Goal: Information Seeking & Learning: Learn about a topic

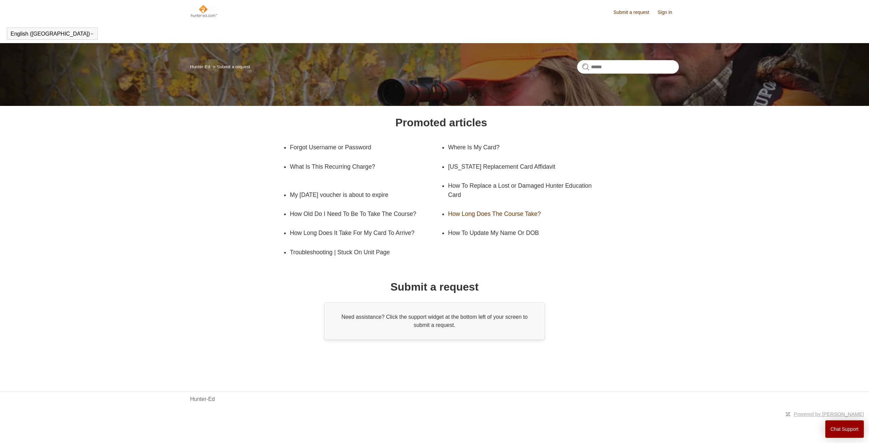
click at [464, 210] on link "How Long Does The Course Take?" at bounding box center [518, 213] width 141 height 19
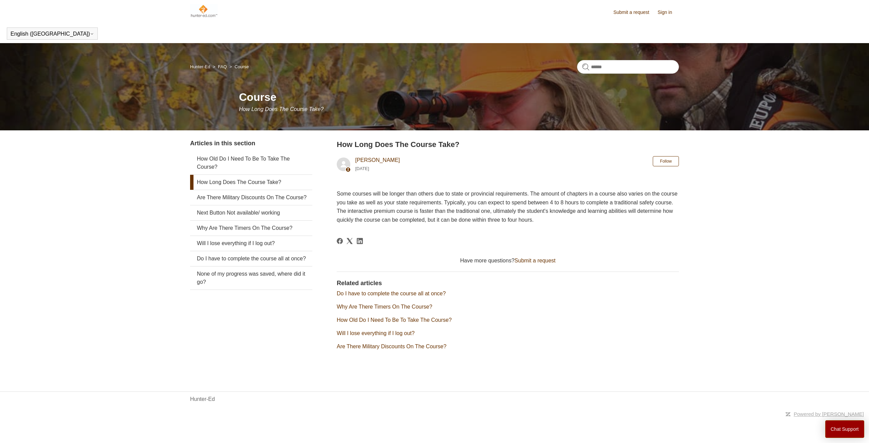
click at [527, 260] on link "Submit a request" at bounding box center [535, 261] width 41 height 6
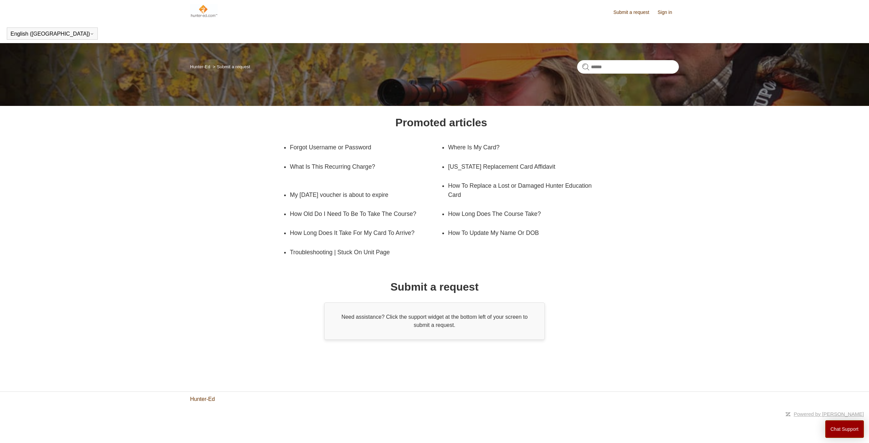
click at [205, 399] on link "Hunter-Ed" at bounding box center [202, 399] width 25 height 8
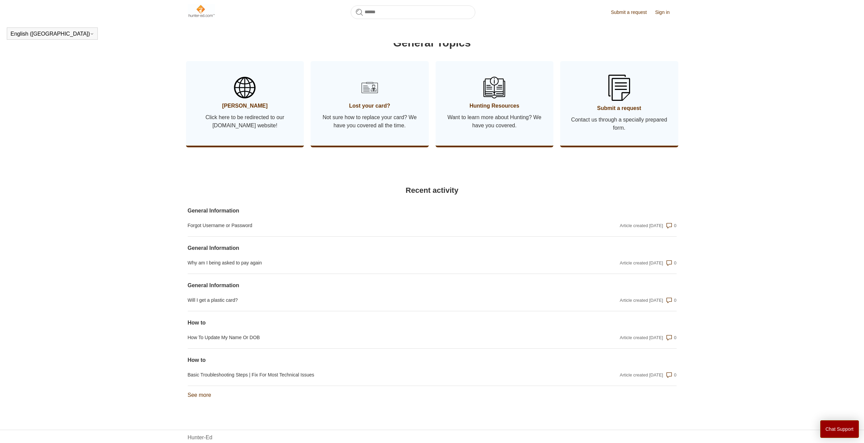
scroll to position [324, 0]
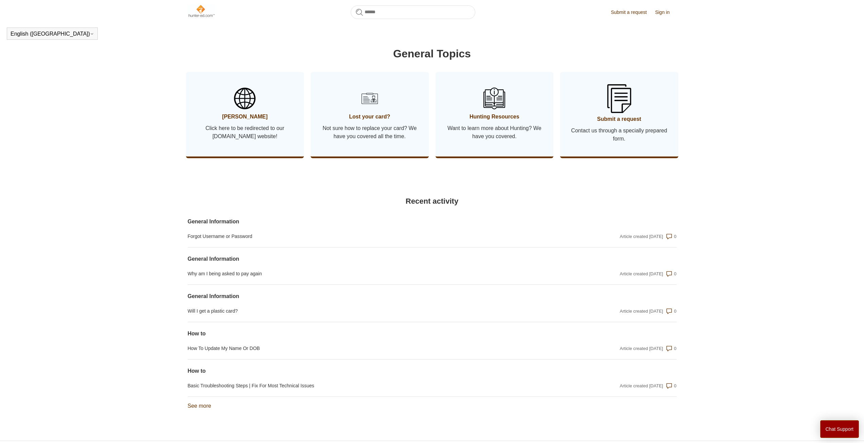
click at [617, 103] on img at bounding box center [620, 98] width 24 height 29
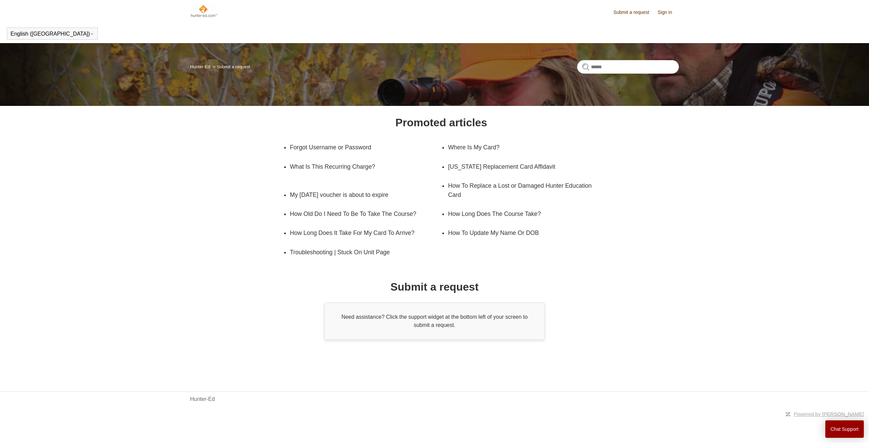
click at [416, 318] on div "Need assistance? Click the support widget at the bottom left of your screen to …" at bounding box center [434, 321] width 221 height 37
click at [843, 428] on button "Chat Support" at bounding box center [845, 429] width 39 height 18
click at [499, 224] on link "How To Update My Name Or DOB" at bounding box center [518, 232] width 141 height 19
